Goal: Transaction & Acquisition: Purchase product/service

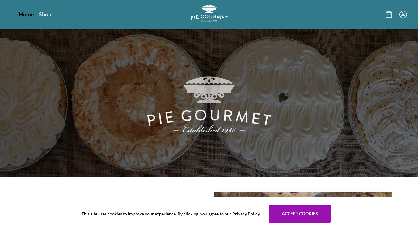
click at [23, 16] on link "Home" at bounding box center [26, 14] width 15 height 7
click at [47, 14] on link "Shop" at bounding box center [45, 14] width 12 height 7
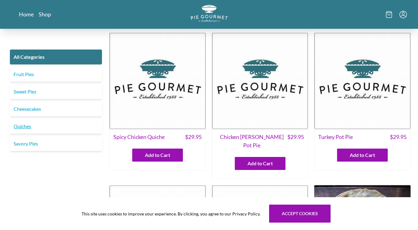
click at [21, 127] on link "Quiches" at bounding box center [56, 126] width 92 height 15
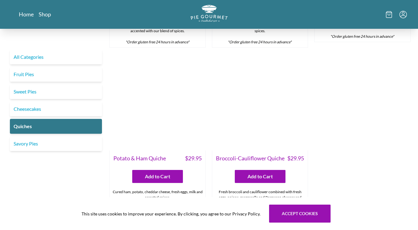
scroll to position [334, 0]
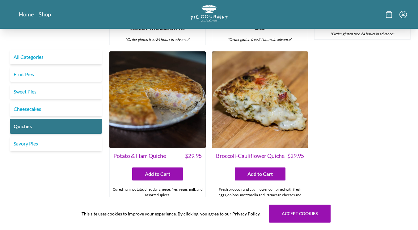
click at [28, 143] on link "Savory Pies" at bounding box center [56, 143] width 92 height 15
